Goal: Find specific page/section: Find specific page/section

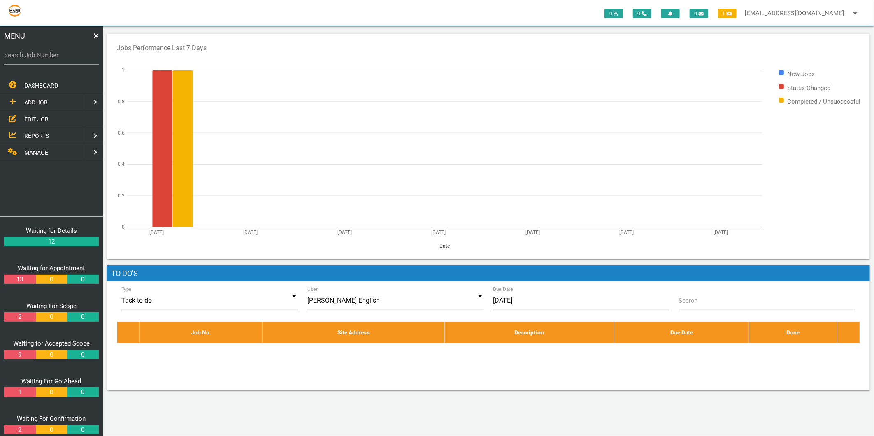
click at [41, 51] on label "Search Job Number" at bounding box center [51, 55] width 95 height 9
click at [41, 51] on input "Search Job Number" at bounding box center [51, 55] width 95 height 19
type input "1749"
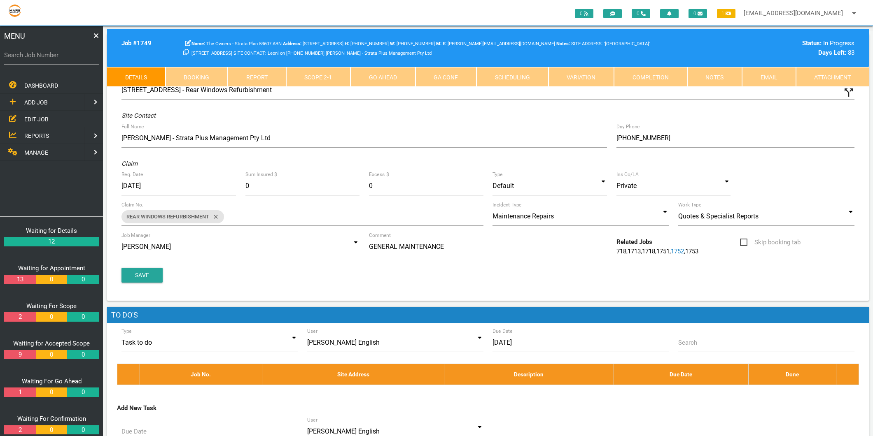
click at [830, 76] on link "Attachment" at bounding box center [832, 77] width 73 height 20
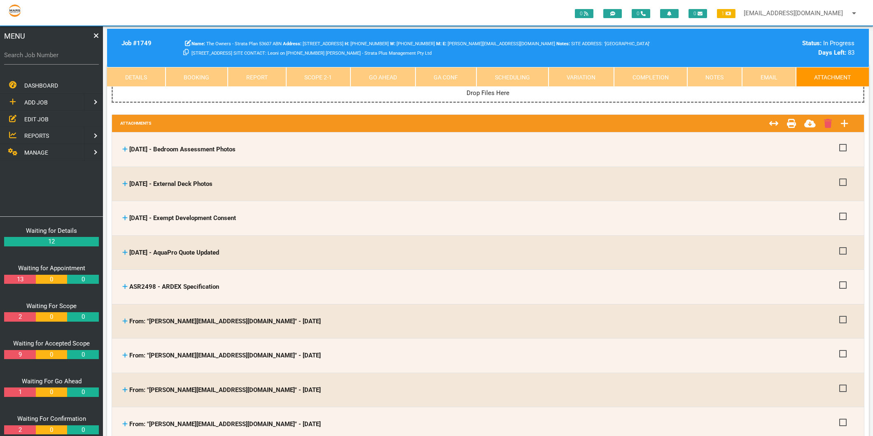
scroll to position [46, 0]
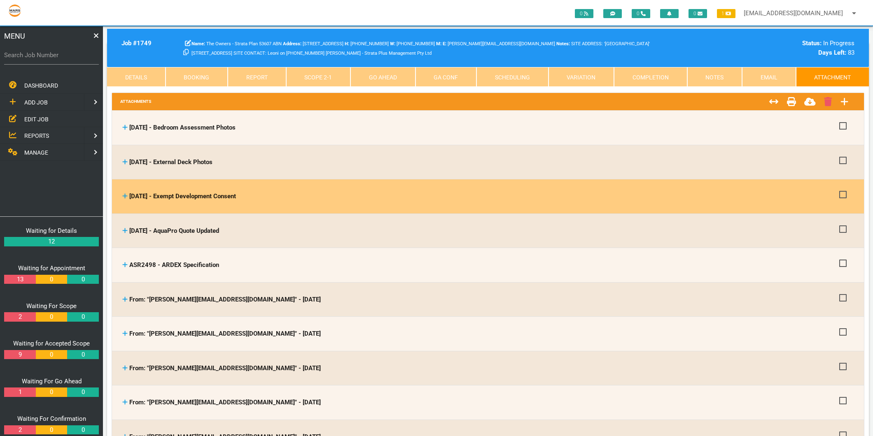
click at [123, 196] on icon at bounding box center [124, 196] width 5 height 6
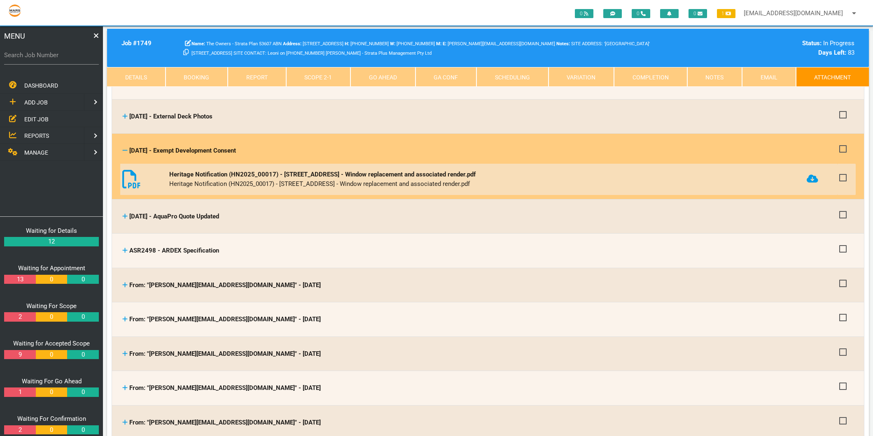
scroll to position [137, 0]
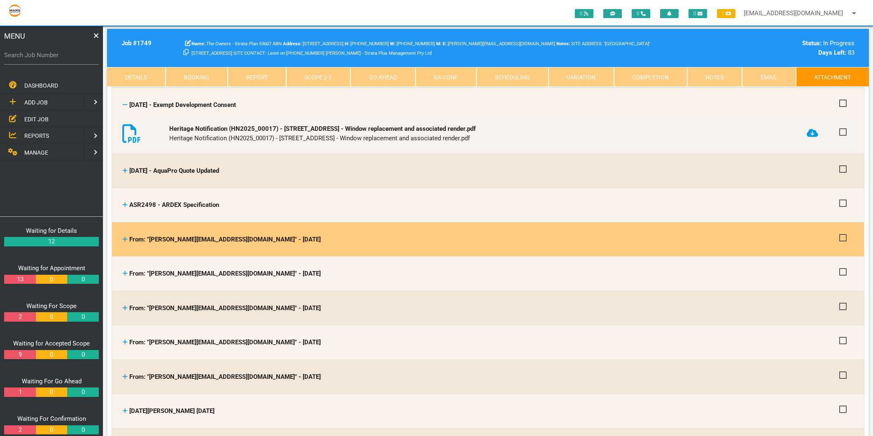
click at [126, 240] on icon at bounding box center [124, 239] width 5 height 6
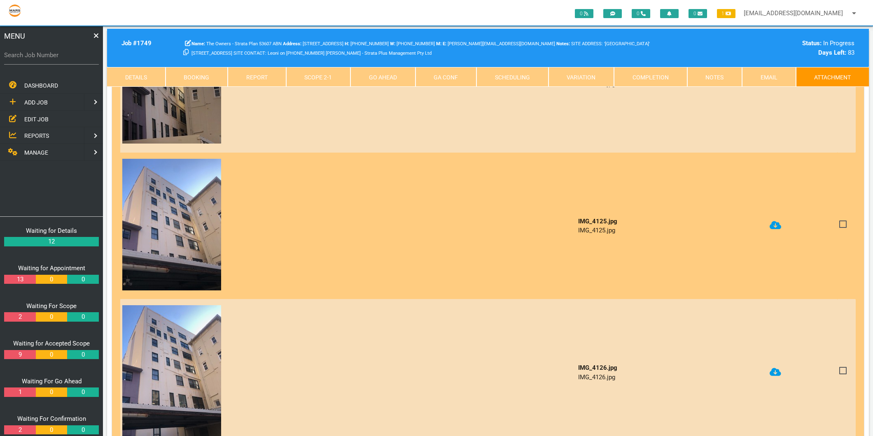
scroll to position [503, 0]
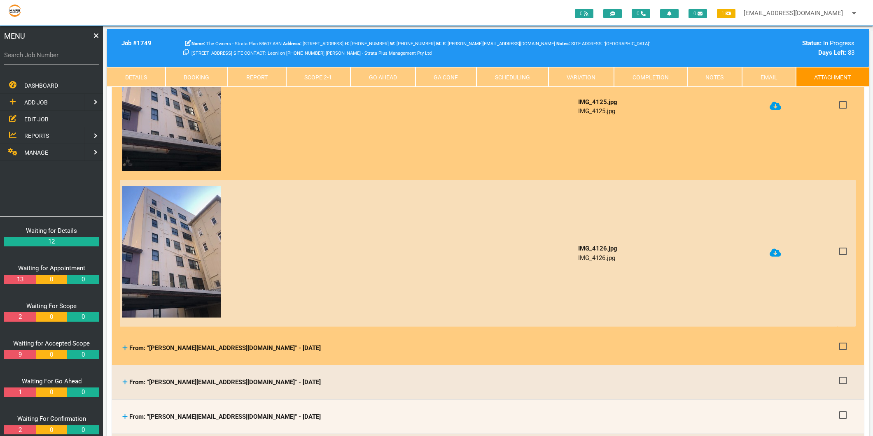
click at [126, 345] on icon at bounding box center [124, 348] width 5 height 6
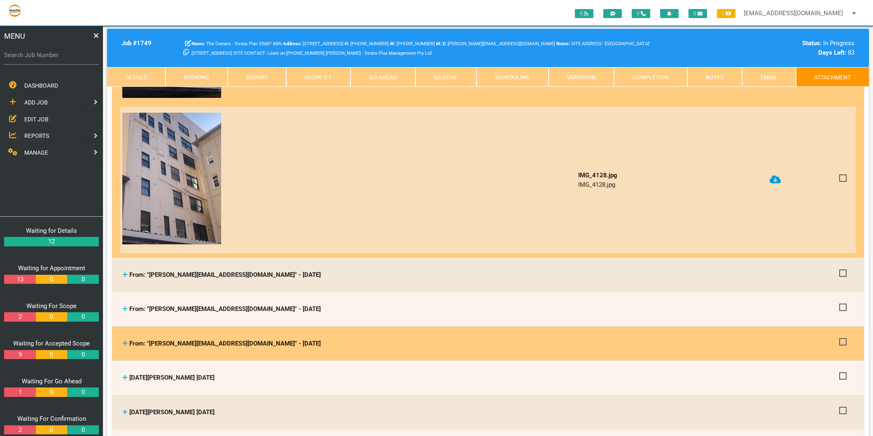
scroll to position [1052, 0]
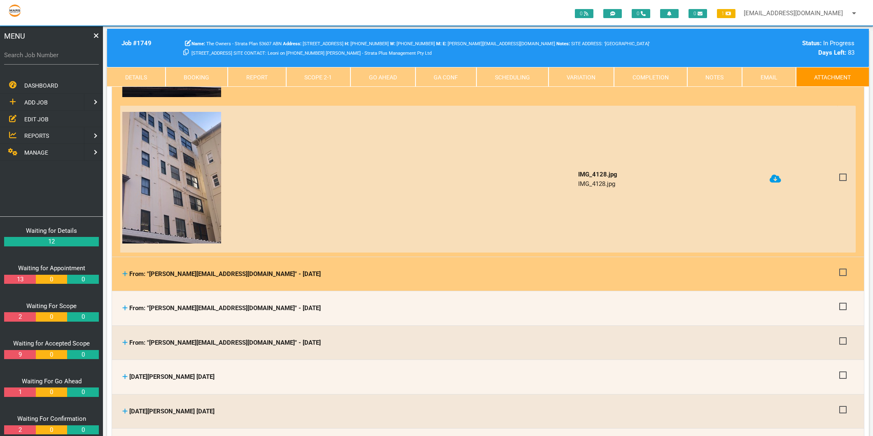
click at [126, 271] on icon at bounding box center [124, 274] width 5 height 6
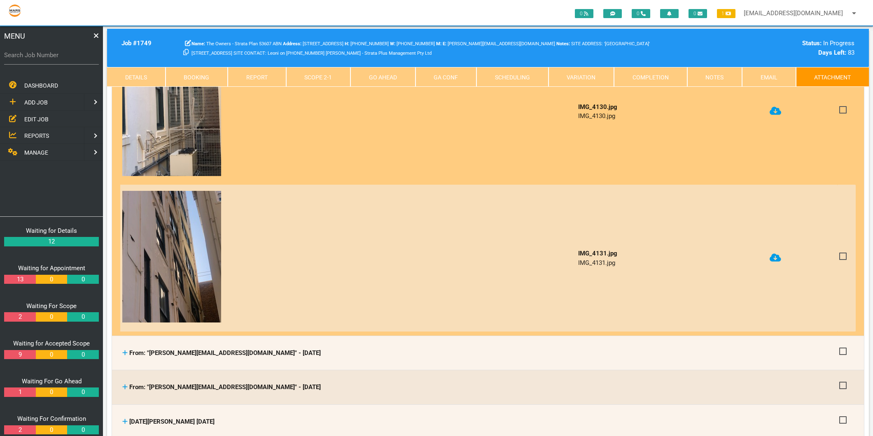
scroll to position [1463, 0]
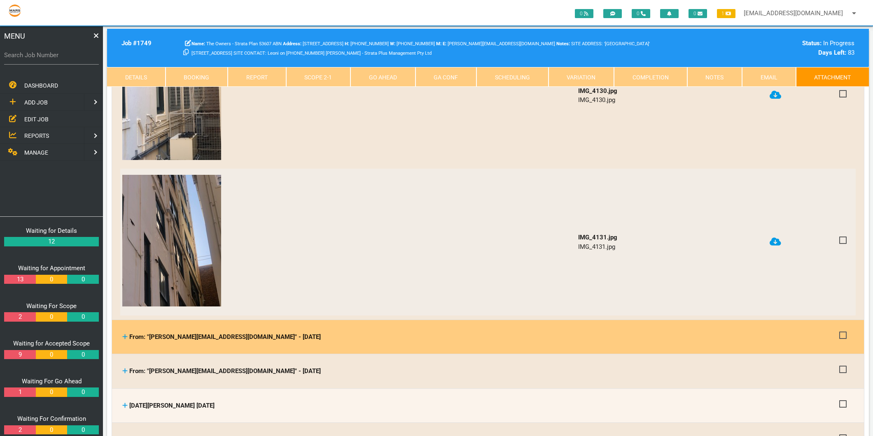
click at [125, 334] on icon at bounding box center [124, 337] width 5 height 6
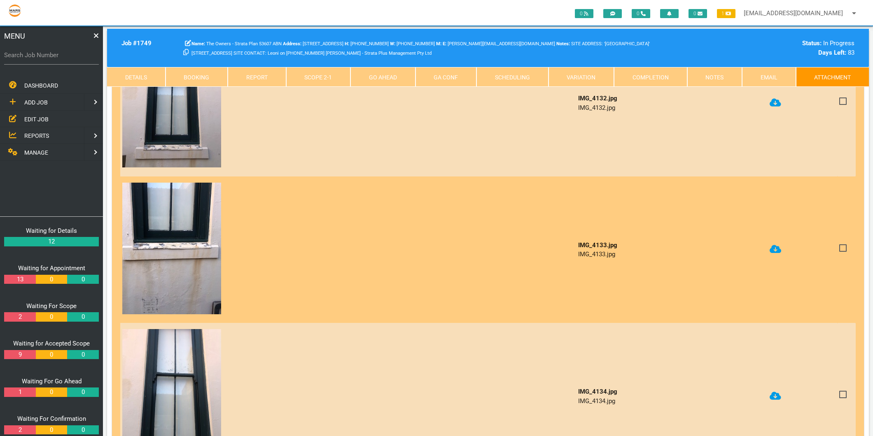
scroll to position [2012, 0]
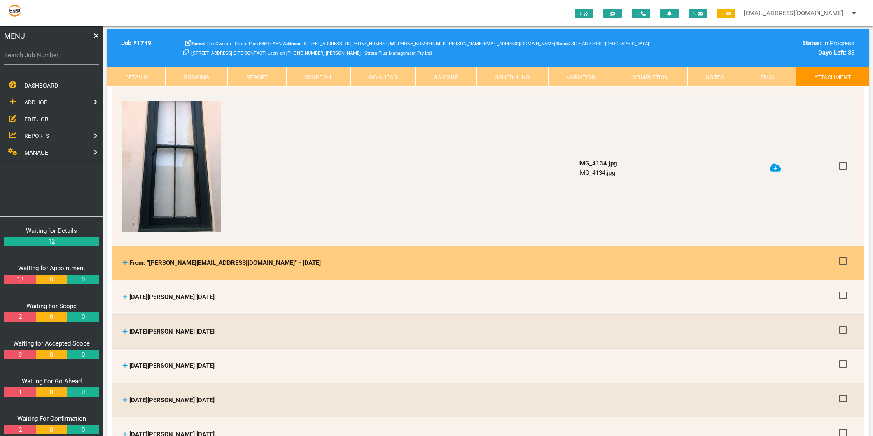
click at [124, 260] on icon at bounding box center [124, 263] width 5 height 6
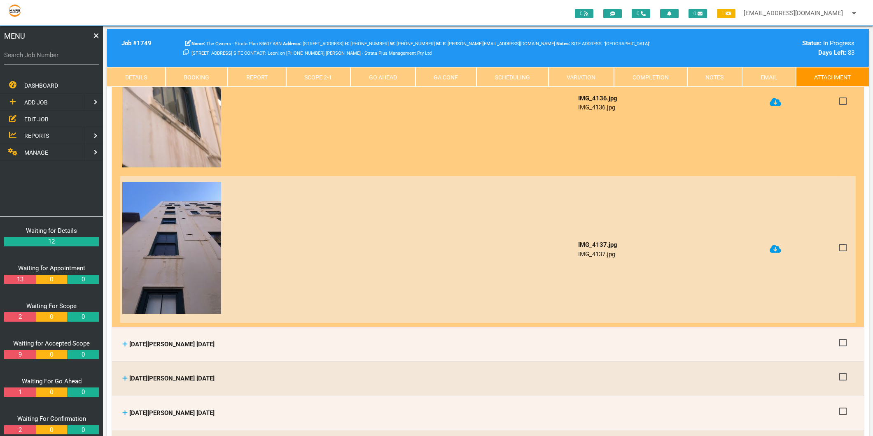
scroll to position [2516, 0]
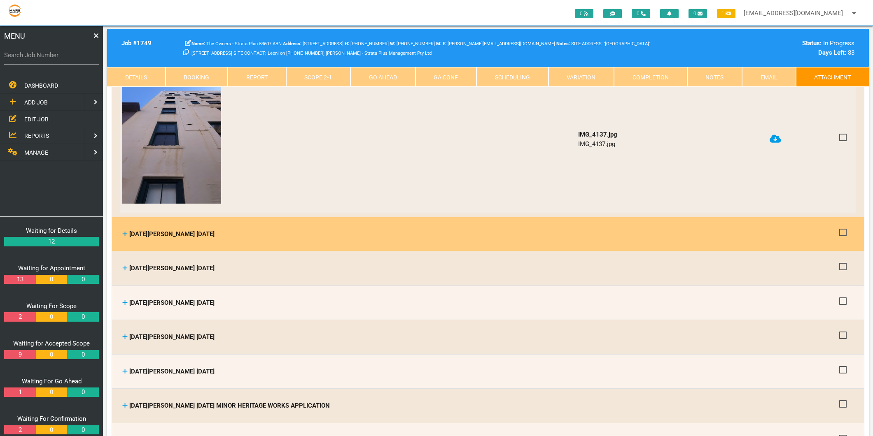
click at [125, 231] on icon at bounding box center [125, 233] width 5 height 5
click at [125, 231] on icon at bounding box center [124, 234] width 5 height 6
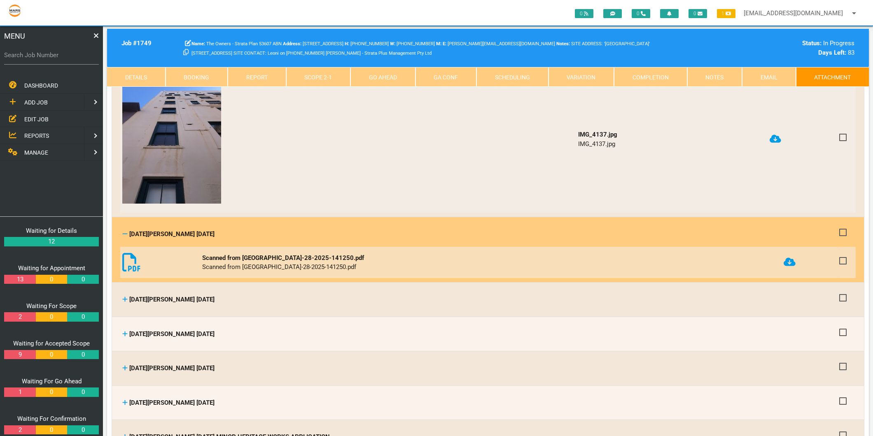
click at [787, 258] on icon at bounding box center [789, 262] width 12 height 8
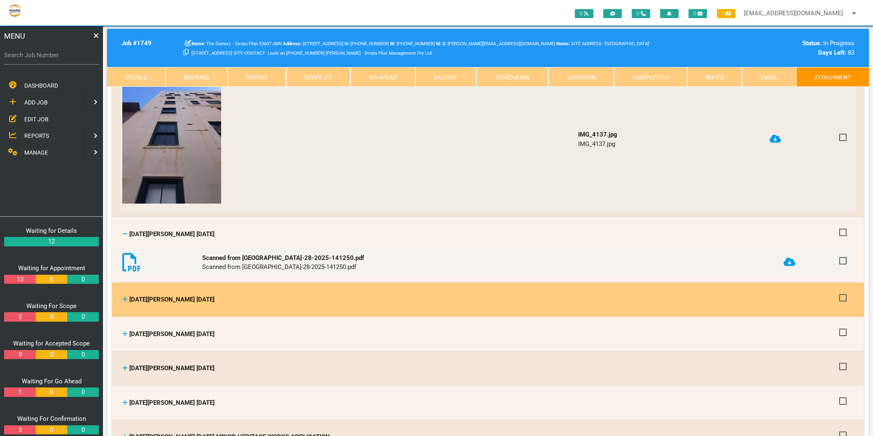
click at [125, 297] on icon at bounding box center [125, 299] width 5 height 5
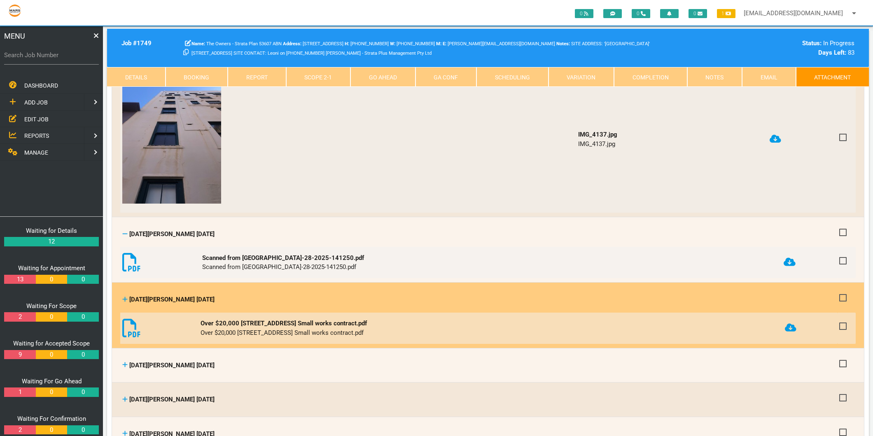
click at [795, 324] on icon at bounding box center [791, 328] width 12 height 8
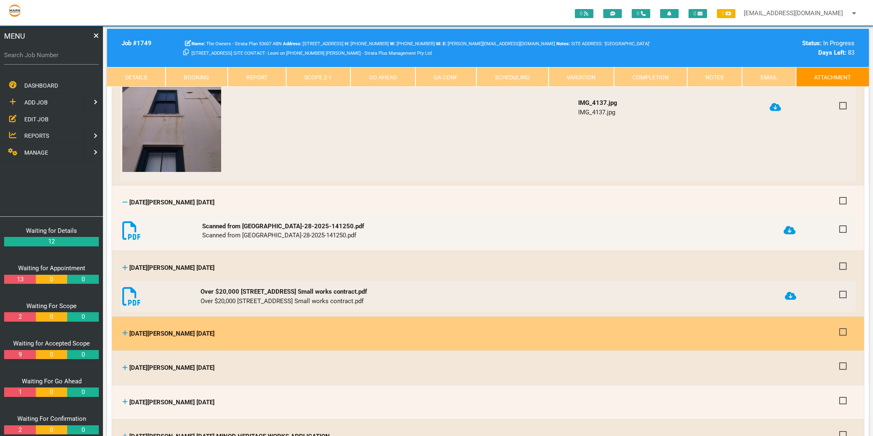
scroll to position [2561, 0]
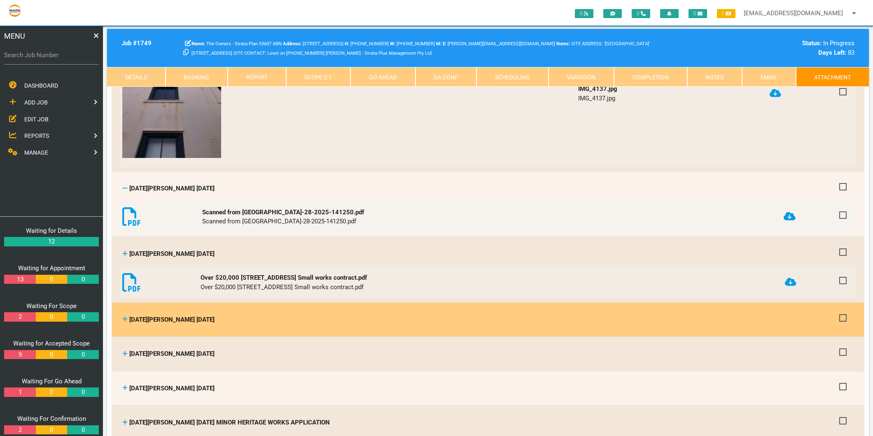
click at [125, 317] on icon at bounding box center [125, 319] width 5 height 5
click at [124, 316] on icon at bounding box center [124, 319] width 5 height 6
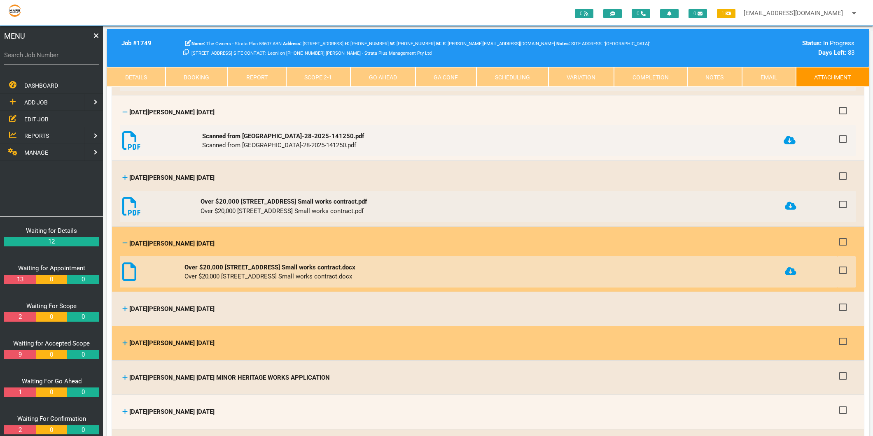
scroll to position [2653, 0]
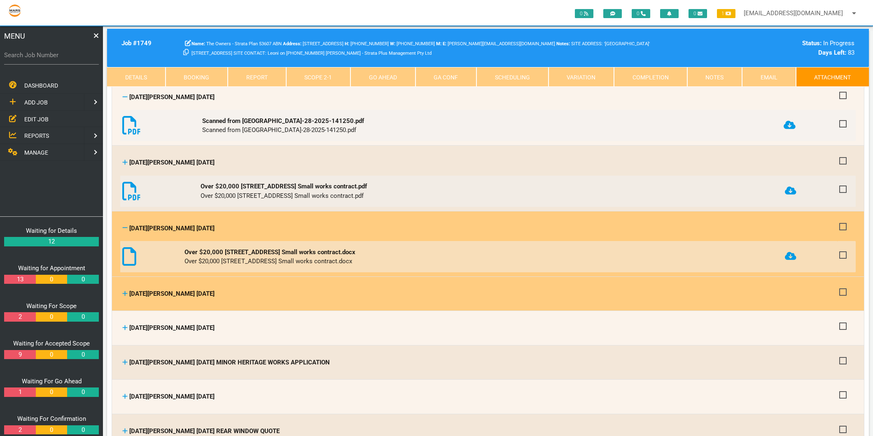
click at [123, 291] on icon at bounding box center [125, 293] width 5 height 5
click at [127, 291] on icon at bounding box center [125, 293] width 5 height 5
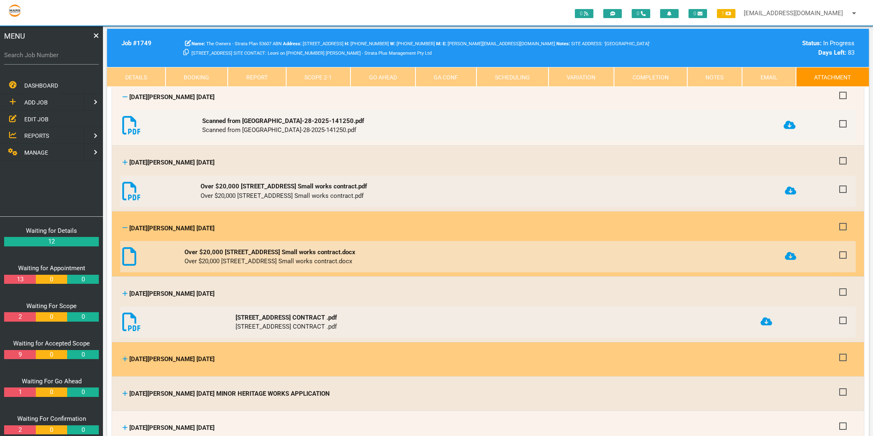
click at [125, 357] on icon at bounding box center [125, 359] width 5 height 5
click at [124, 356] on icon at bounding box center [124, 359] width 5 height 6
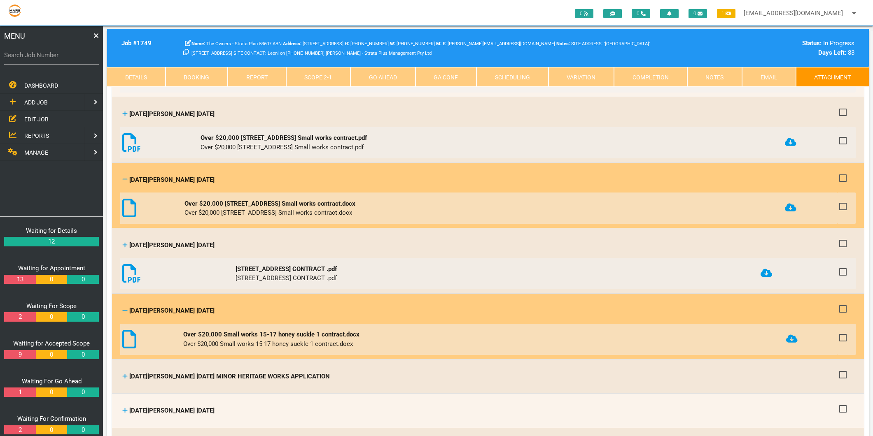
scroll to position [2744, 0]
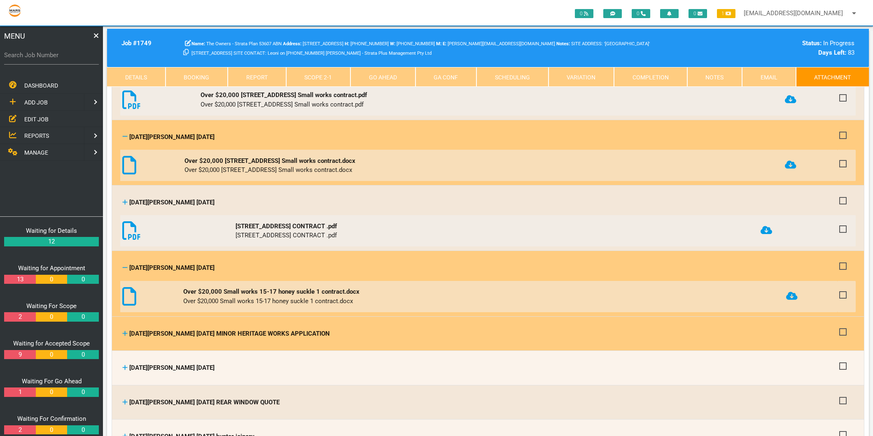
click at [124, 330] on link at bounding box center [124, 333] width 5 height 7
click at [126, 331] on icon at bounding box center [124, 334] width 5 height 6
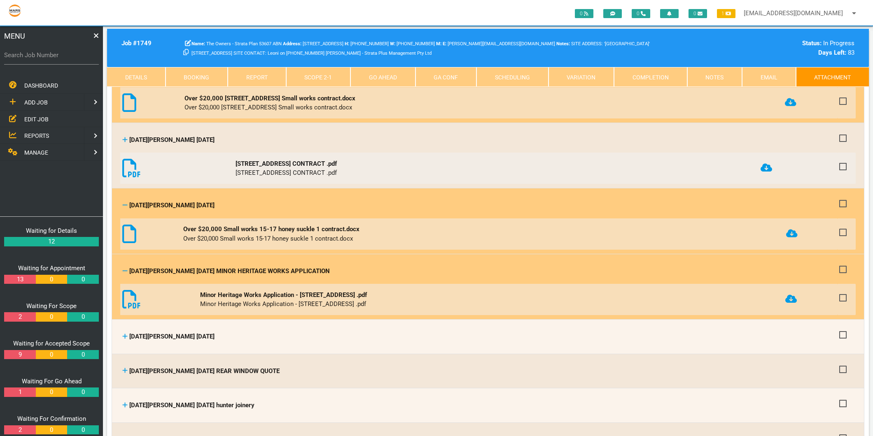
scroll to position [2835, 0]
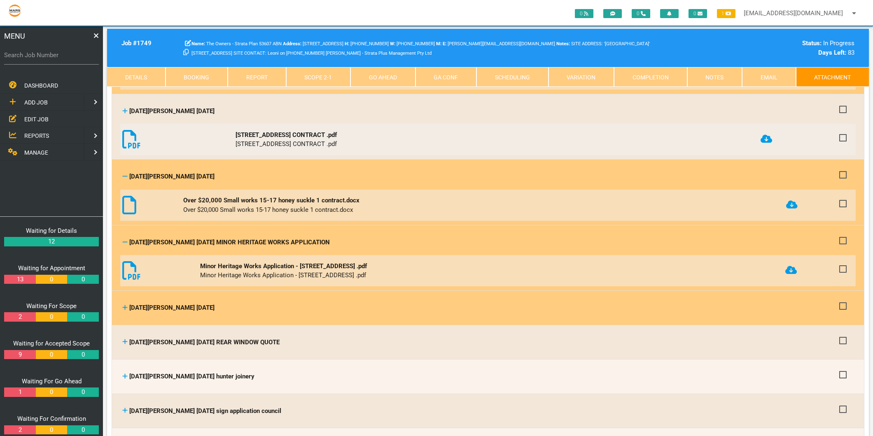
click at [125, 305] on icon at bounding box center [125, 307] width 5 height 5
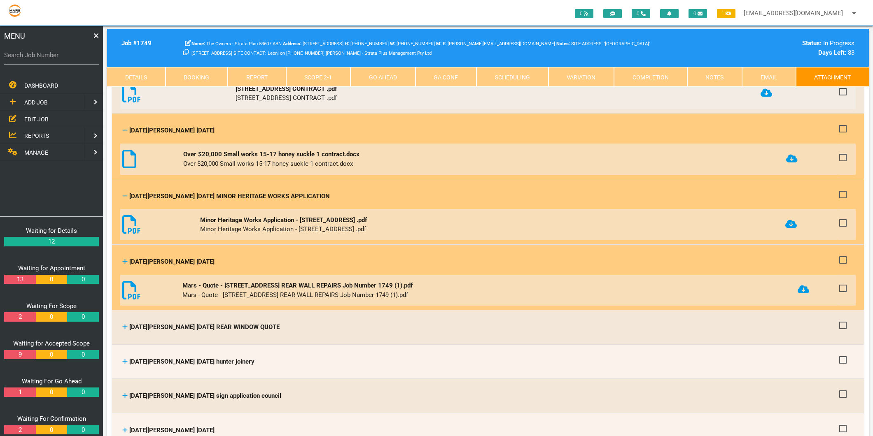
scroll to position [2927, 0]
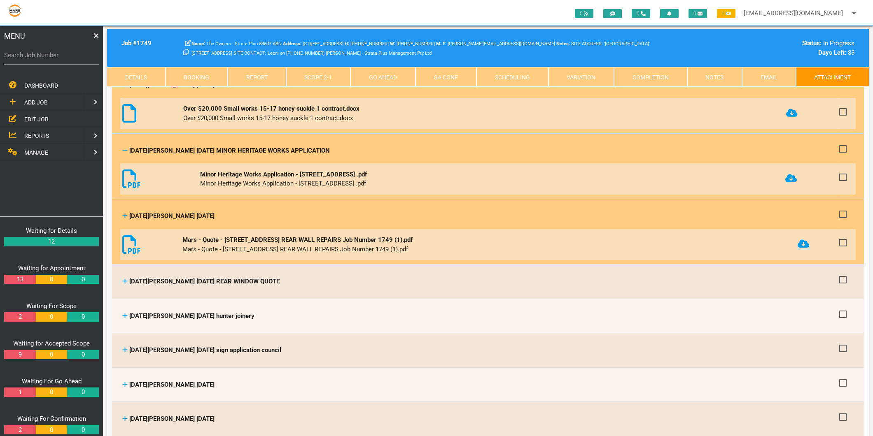
click at [806, 240] on icon at bounding box center [803, 244] width 12 height 8
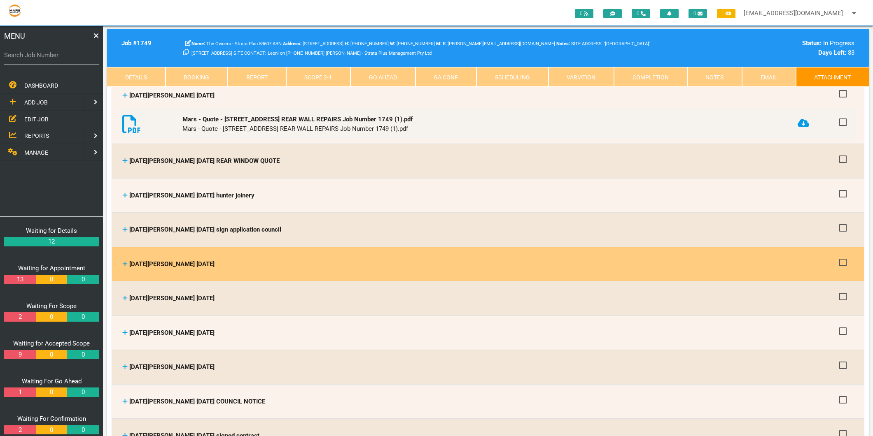
scroll to position [3064, 0]
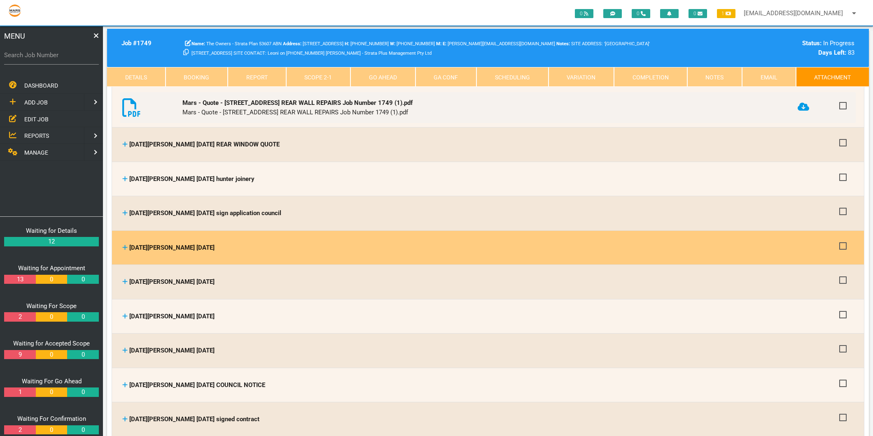
click at [124, 245] on icon at bounding box center [125, 247] width 5 height 5
click at [125, 245] on icon at bounding box center [125, 247] width 5 height 5
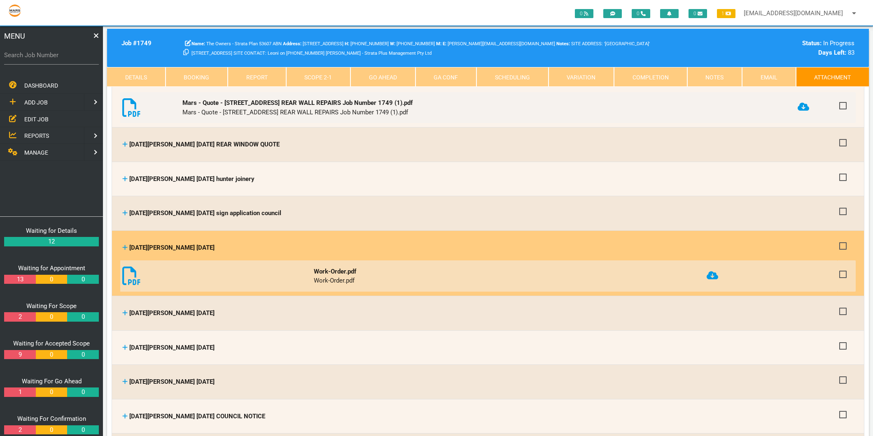
click at [717, 271] on icon at bounding box center [712, 275] width 12 height 9
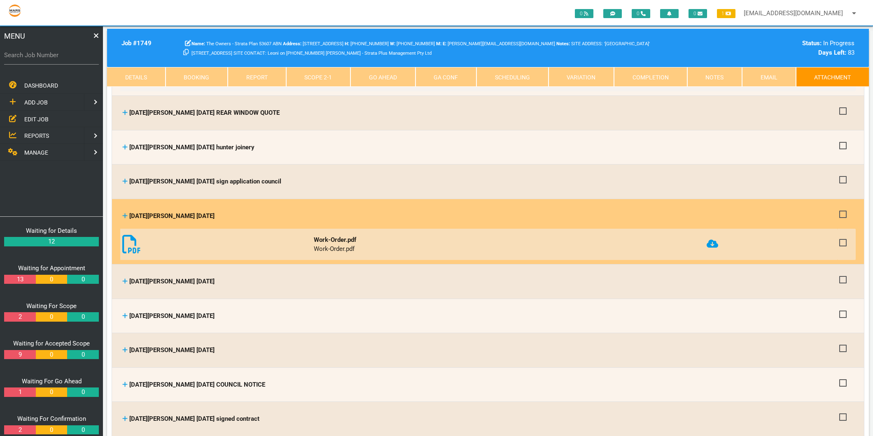
scroll to position [3110, 0]
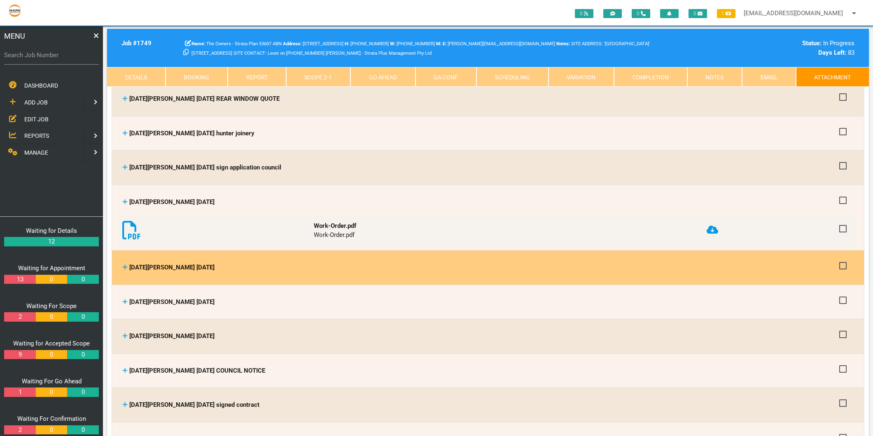
click at [124, 265] on icon at bounding box center [125, 267] width 5 height 5
click at [126, 265] on icon at bounding box center [125, 267] width 5 height 5
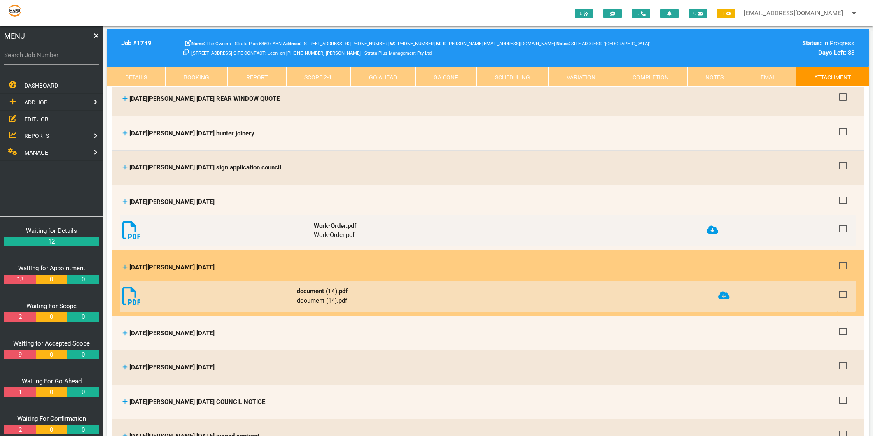
click at [729, 291] on icon at bounding box center [724, 295] width 12 height 8
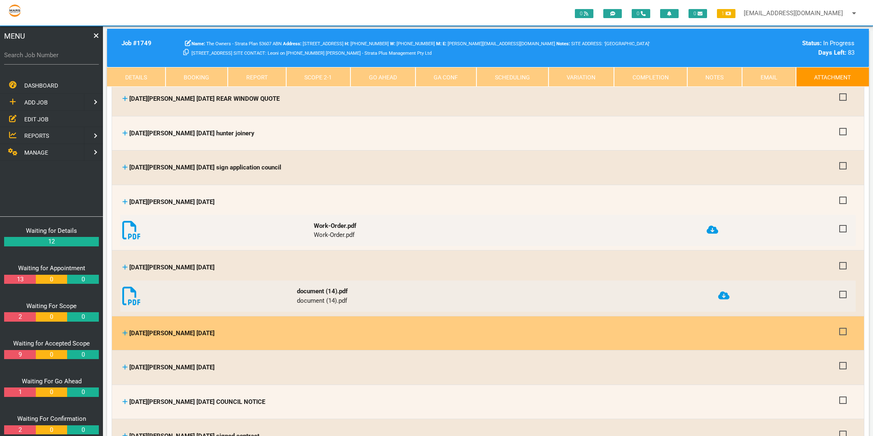
click at [124, 330] on icon at bounding box center [124, 333] width 5 height 6
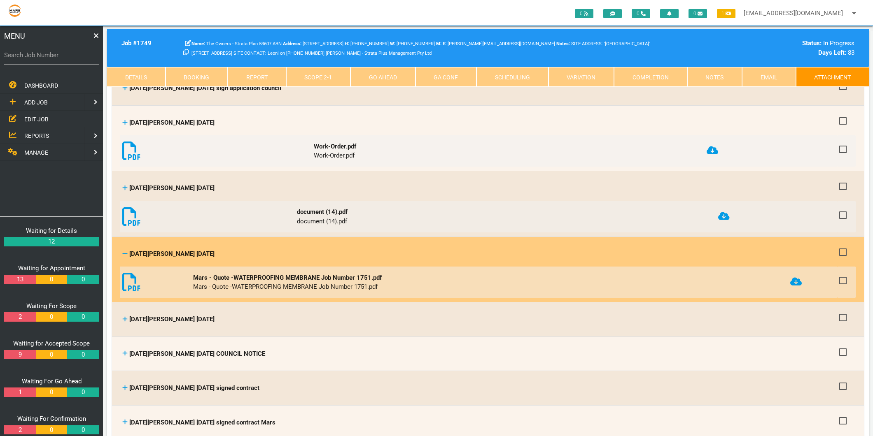
scroll to position [3201, 0]
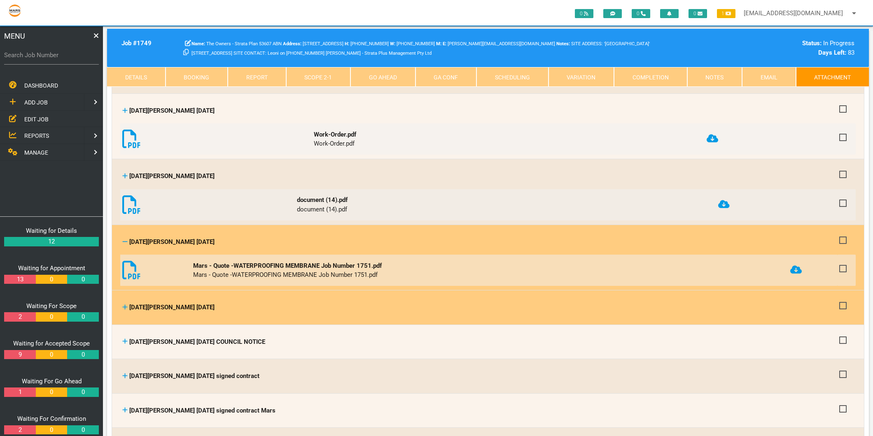
click at [124, 305] on icon at bounding box center [125, 307] width 5 height 5
click at [125, 305] on icon at bounding box center [125, 307] width 5 height 5
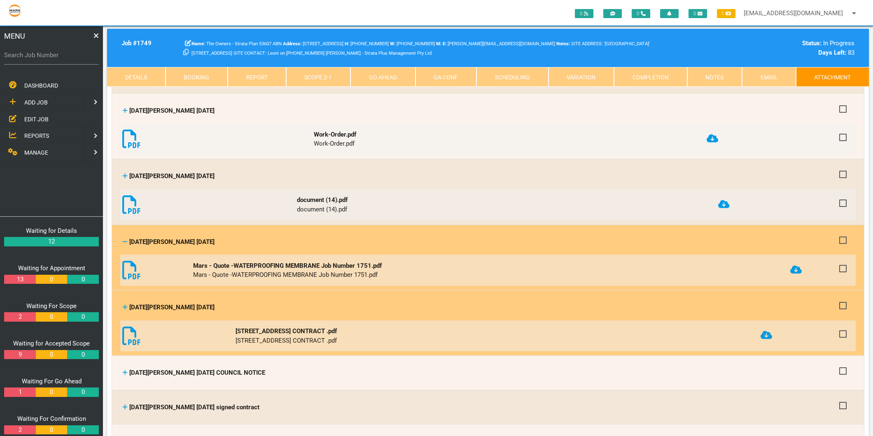
click at [772, 331] on icon at bounding box center [766, 335] width 12 height 8
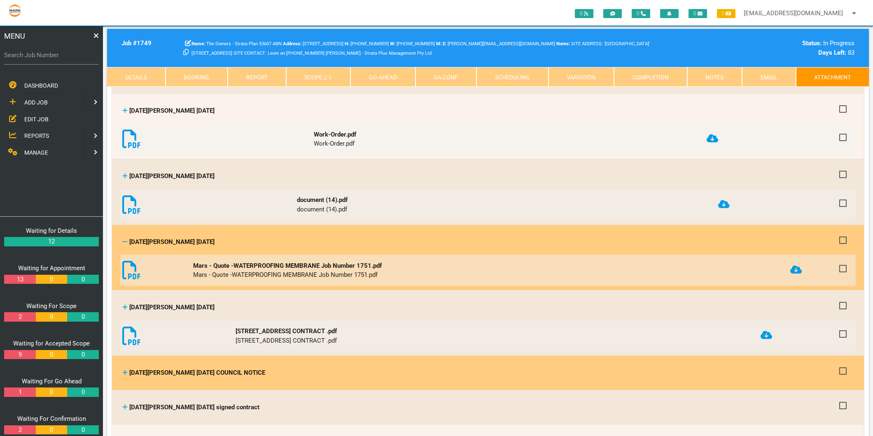
click at [126, 370] on icon at bounding box center [124, 373] width 5 height 6
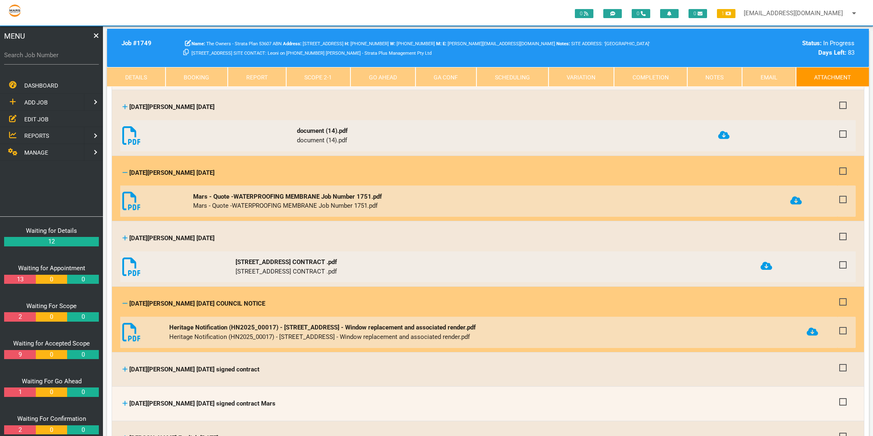
scroll to position [3293, 0]
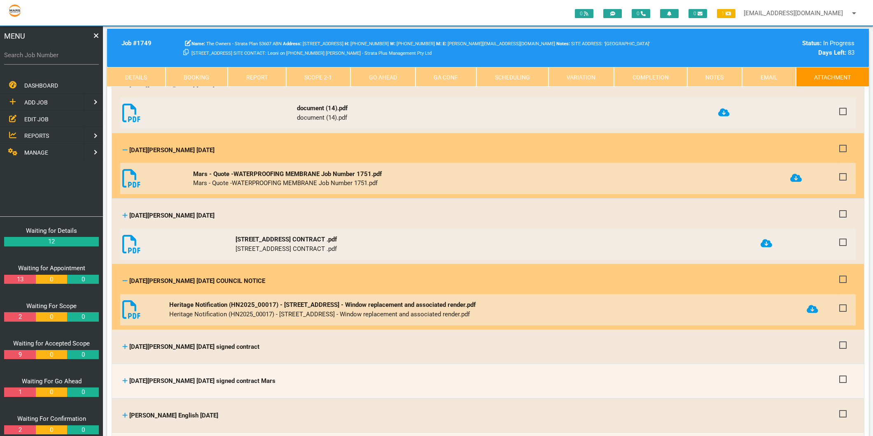
click at [815, 305] on icon at bounding box center [812, 309] width 12 height 8
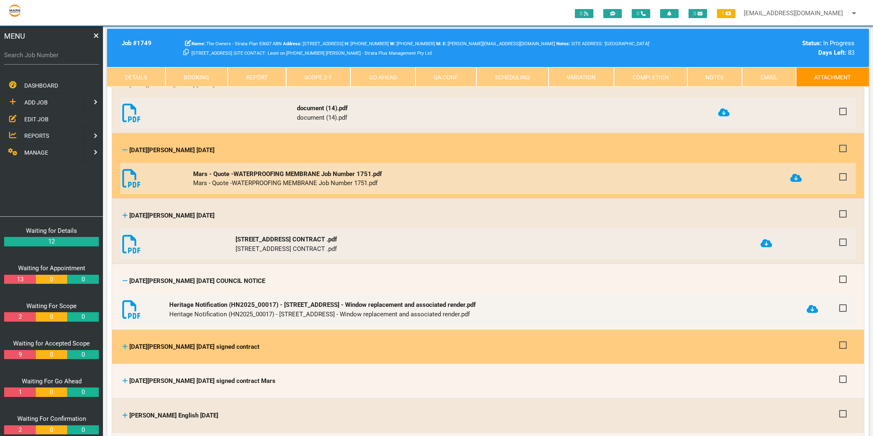
click at [125, 344] on icon at bounding box center [125, 346] width 5 height 5
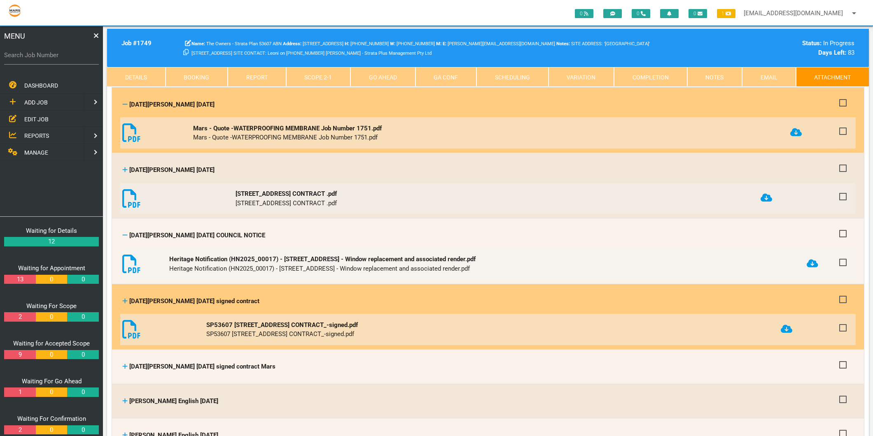
scroll to position [3385, 0]
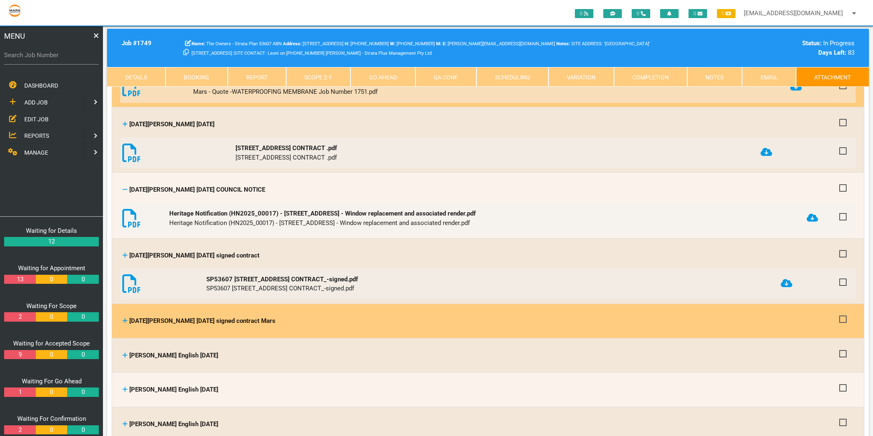
click at [126, 318] on icon at bounding box center [124, 321] width 5 height 6
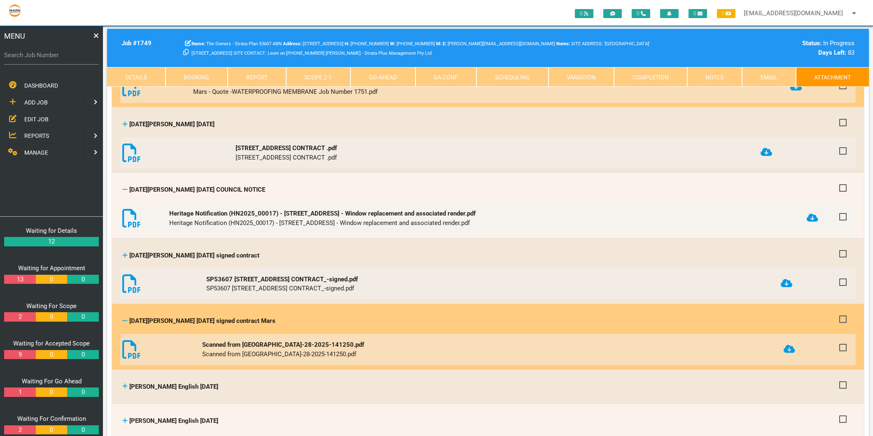
click at [787, 345] on icon at bounding box center [789, 349] width 12 height 8
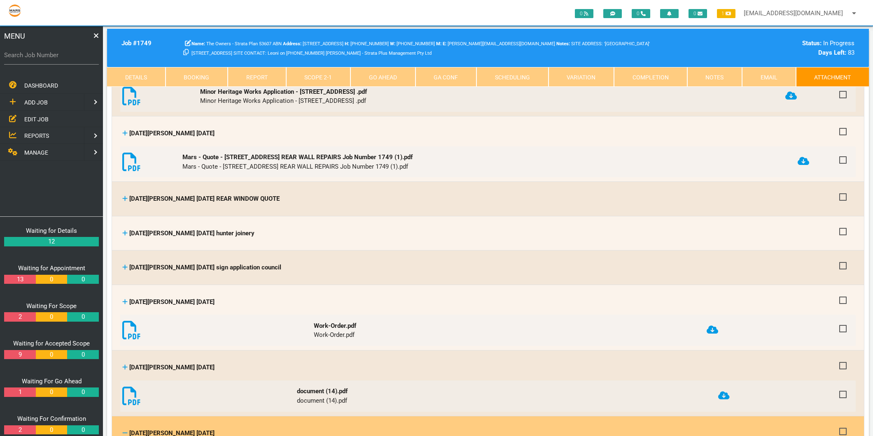
scroll to position [2835, 0]
